Goal: Information Seeking & Learning: Learn about a topic

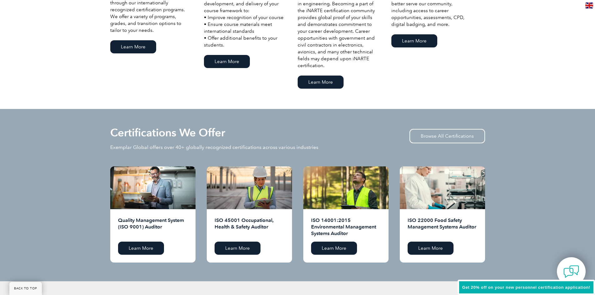
scroll to position [593, 0]
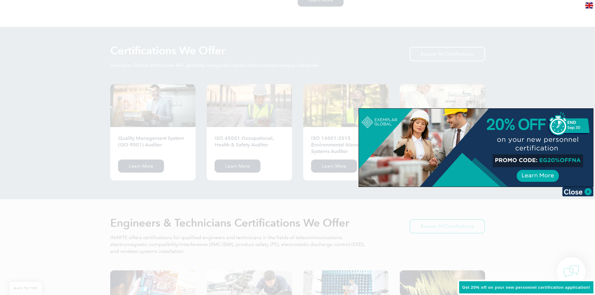
click at [332, 165] on div at bounding box center [297, 147] width 595 height 295
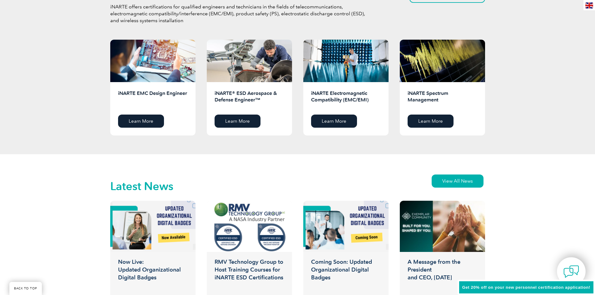
scroll to position [874, 0]
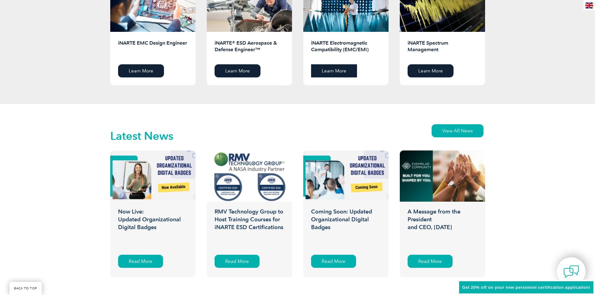
click at [337, 67] on link "Learn More" at bounding box center [334, 70] width 46 height 13
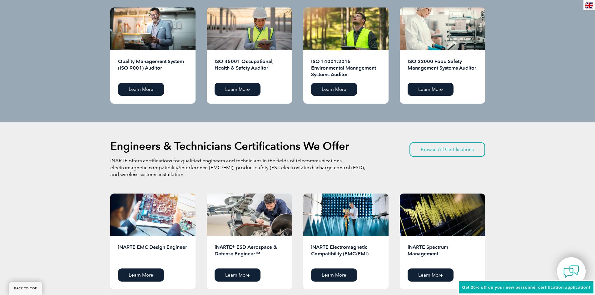
scroll to position [624, 0]
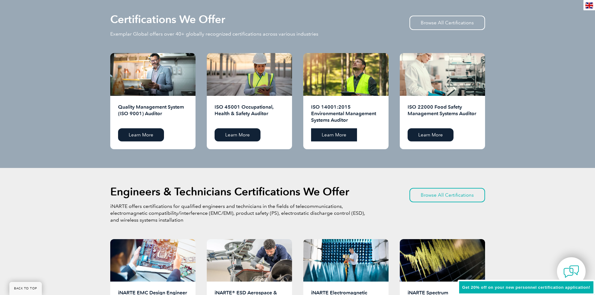
click at [341, 133] on link "Learn More" at bounding box center [334, 134] width 46 height 13
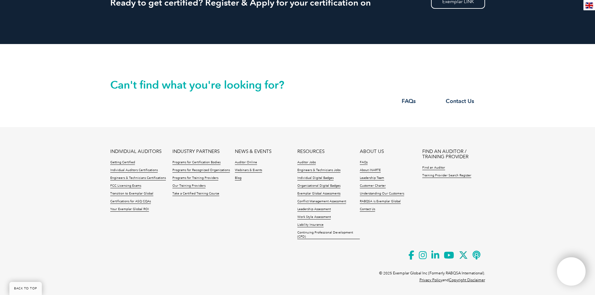
scroll to position [853, 0]
